Goal: Task Accomplishment & Management: Use online tool/utility

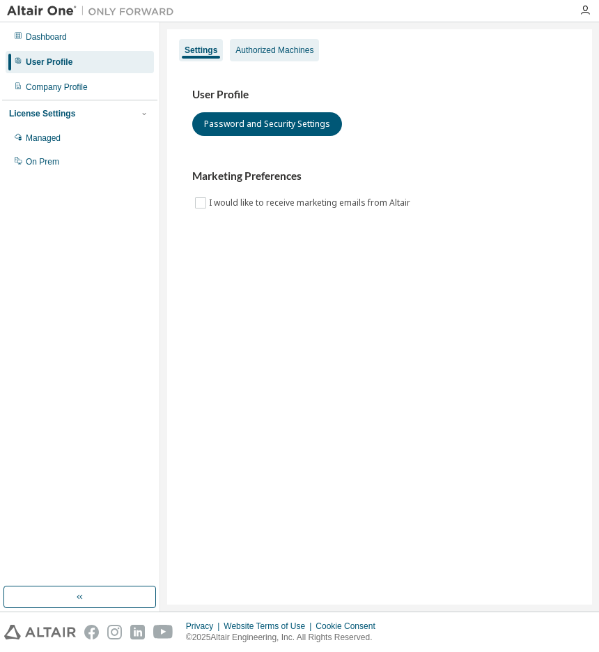
click at [247, 52] on div "Authorized Machines" at bounding box center [275, 50] width 78 height 11
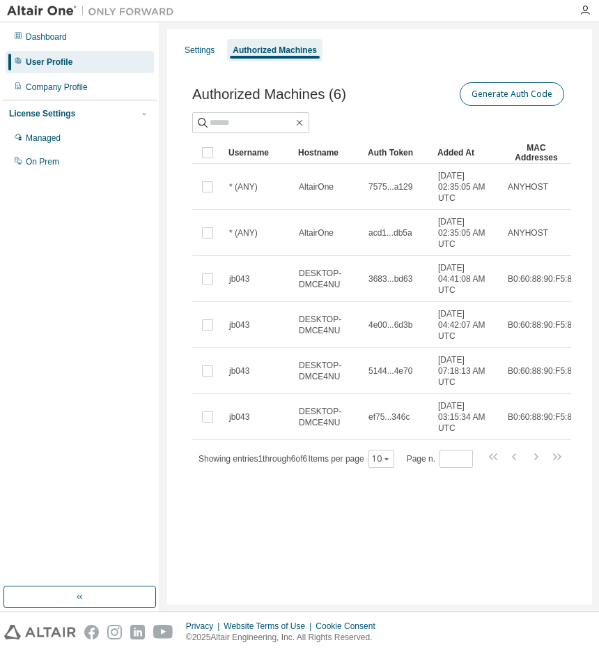
click at [487, 82] on div "Generate Auth Code" at bounding box center [473, 93] width 187 height 29
click at [487, 87] on button "Generate Auth Code" at bounding box center [512, 94] width 105 height 24
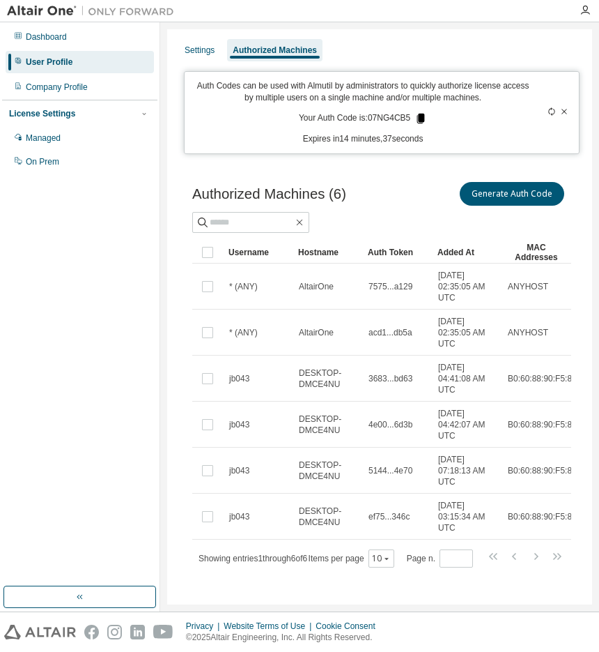
click at [418, 119] on icon at bounding box center [422, 119] width 8 height 10
